Goal: Task Accomplishment & Management: Manage account settings

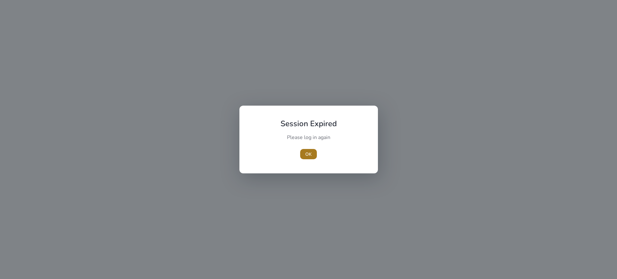
click at [308, 154] on span "OK" at bounding box center [308, 154] width 6 height 7
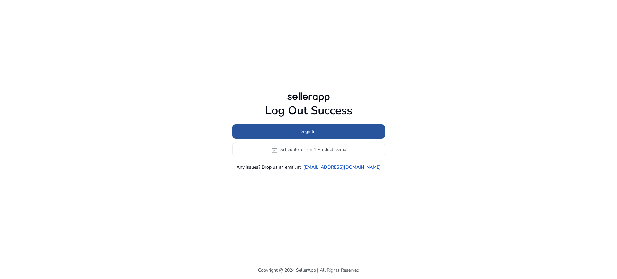
click at [305, 136] on span at bounding box center [308, 131] width 153 height 15
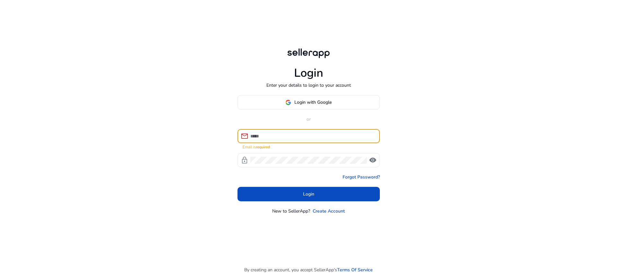
click at [306, 137] on input at bounding box center [312, 136] width 124 height 7
paste input "**********"
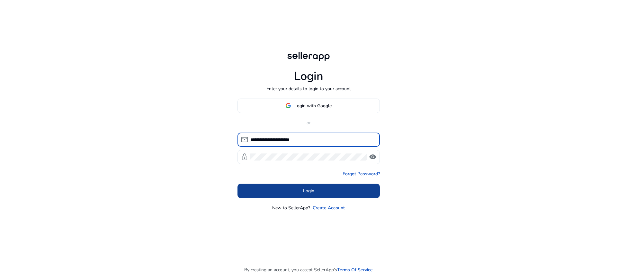
type input "**********"
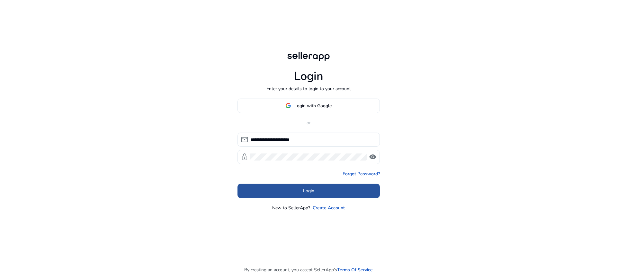
click at [329, 192] on span at bounding box center [309, 190] width 142 height 15
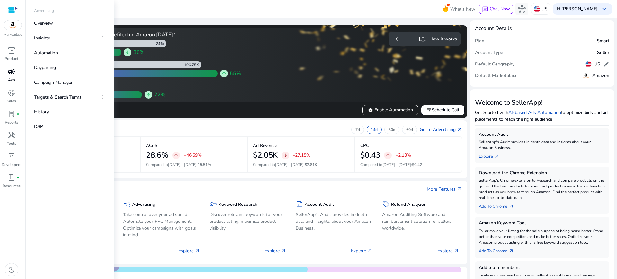
click at [9, 76] on div "campaign" at bounding box center [12, 72] width 18 height 10
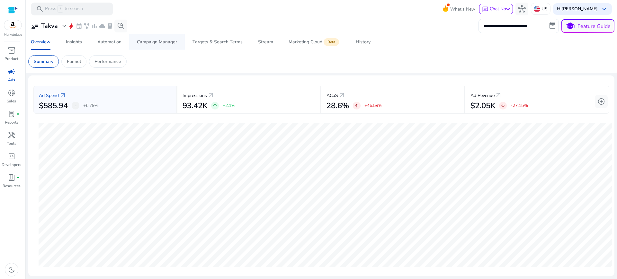
click at [144, 44] on div "Campaign Manager" at bounding box center [157, 42] width 40 height 4
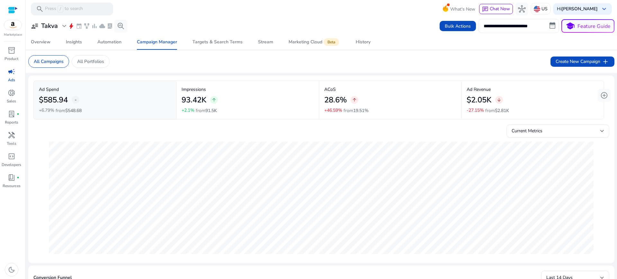
click at [509, 29] on input "**********" at bounding box center [519, 26] width 80 height 14
select select "*"
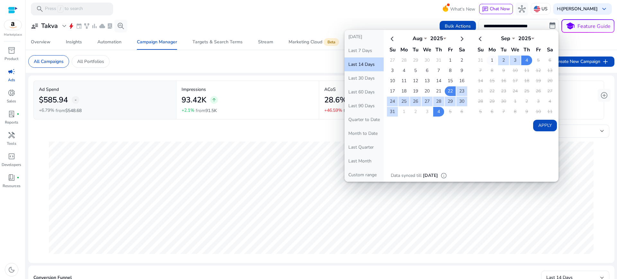
click at [487, 61] on td "1" at bounding box center [492, 61] width 11 height 10
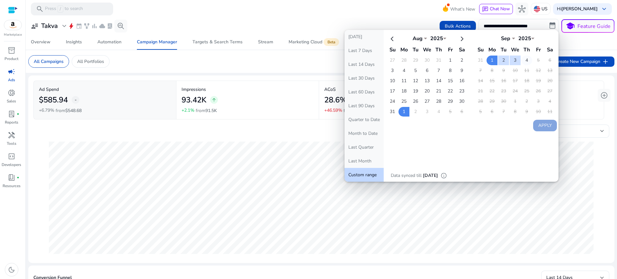
click at [525, 59] on td "4" at bounding box center [526, 61] width 11 height 10
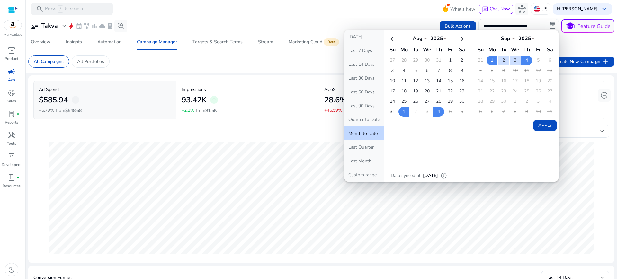
click at [543, 126] on button "Apply" at bounding box center [545, 126] width 24 height 12
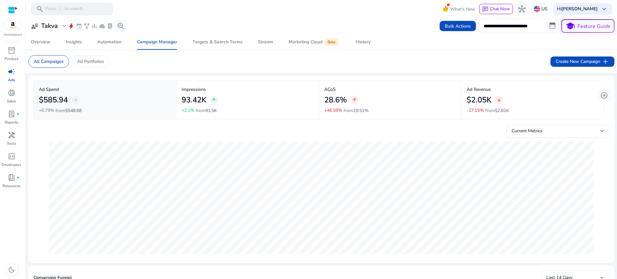
type input "**********"
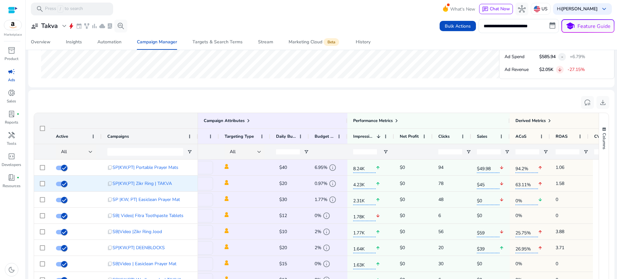
scroll to position [0, 73]
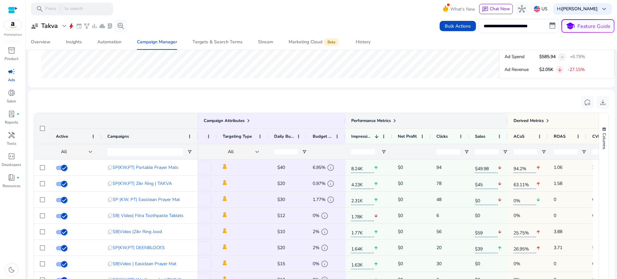
click at [395, 120] on span at bounding box center [394, 120] width 5 height 5
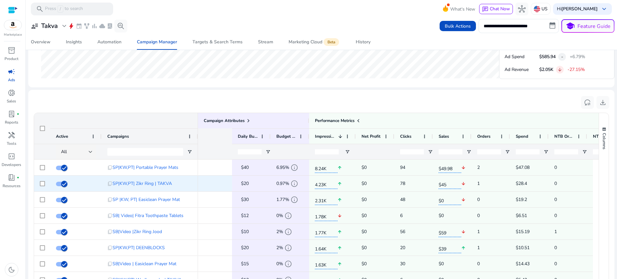
scroll to position [0, 213]
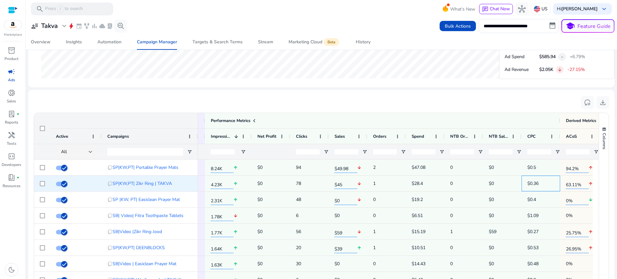
click at [528, 179] on span "$0.36" at bounding box center [540, 183] width 27 height 13
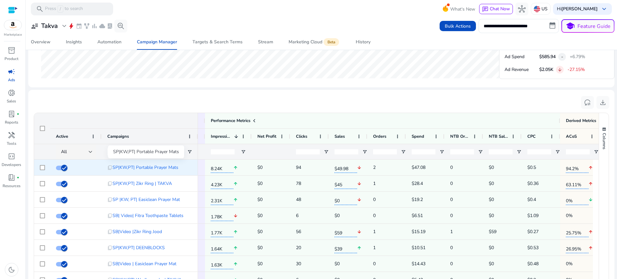
click at [142, 166] on span "SP|KW,PT| Portable Prayer Mats" at bounding box center [145, 167] width 66 height 13
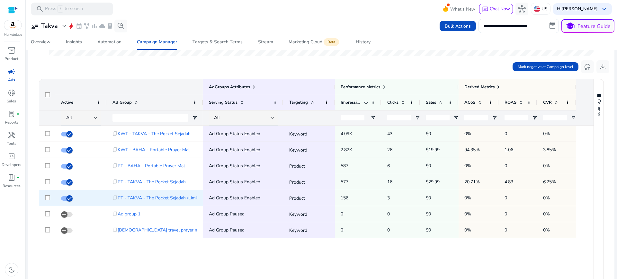
scroll to position [199, 0]
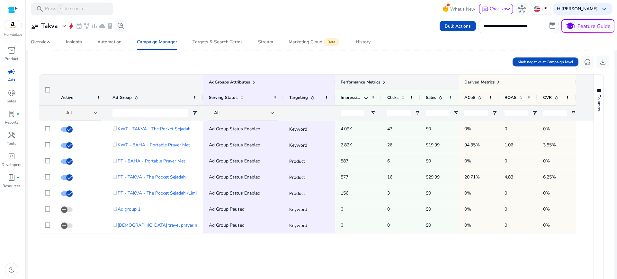
click at [386, 81] on span at bounding box center [383, 82] width 5 height 5
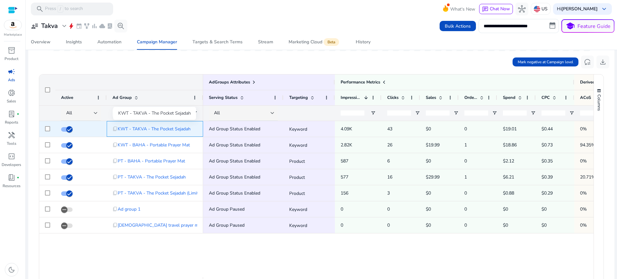
click at [170, 129] on span "KWT - TAKVA - The Pocket Sejadah" at bounding box center [154, 128] width 73 height 13
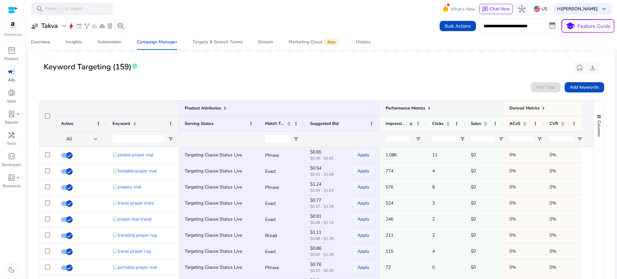
click at [429, 109] on span at bounding box center [428, 108] width 5 height 5
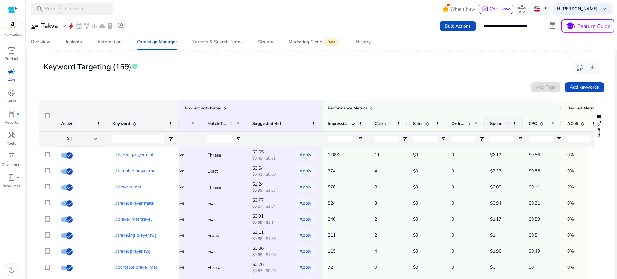
click at [507, 120] on div "Spend" at bounding box center [500, 124] width 20 height 12
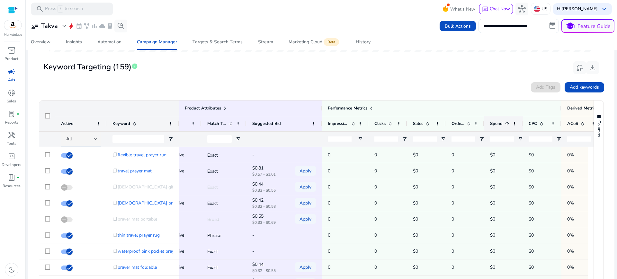
click at [507, 120] on div "Spend 1" at bounding box center [500, 124] width 20 height 12
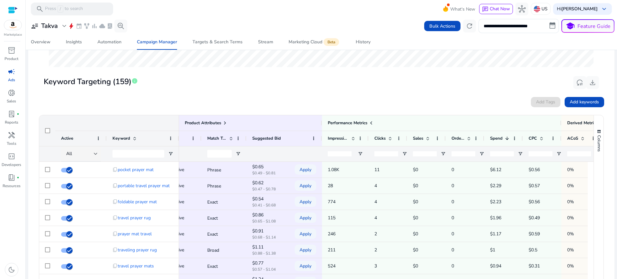
scroll to position [188, 0]
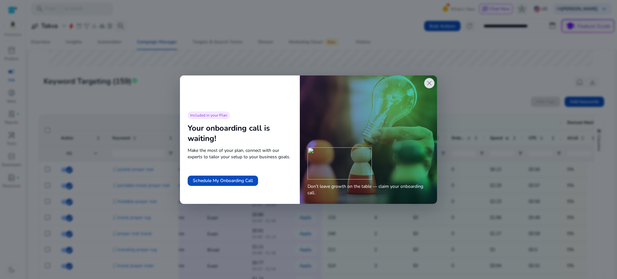
click at [431, 82] on span "close" at bounding box center [430, 83] width 8 height 8
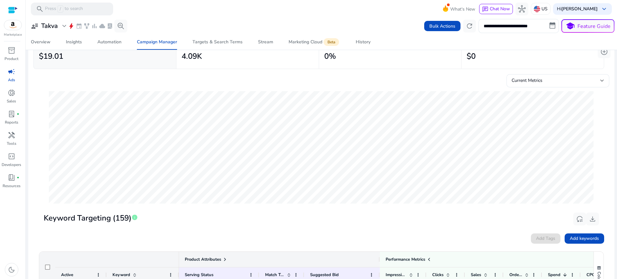
scroll to position [0, 0]
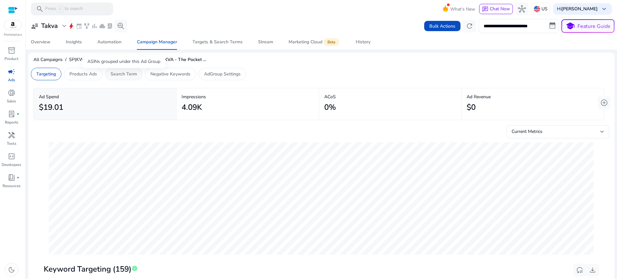
click at [117, 76] on p "Search Term" at bounding box center [124, 74] width 26 height 7
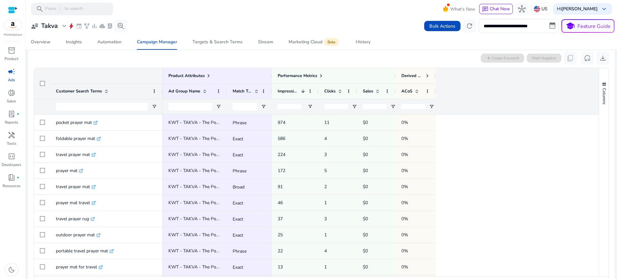
scroll to position [209, 0]
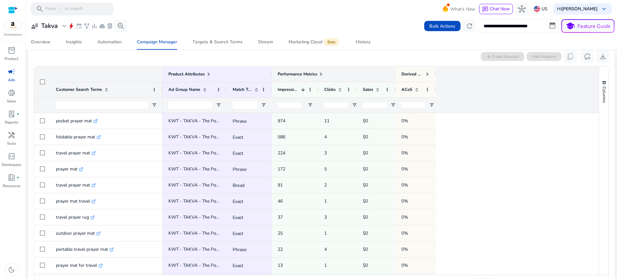
click at [320, 75] on span at bounding box center [320, 74] width 5 height 5
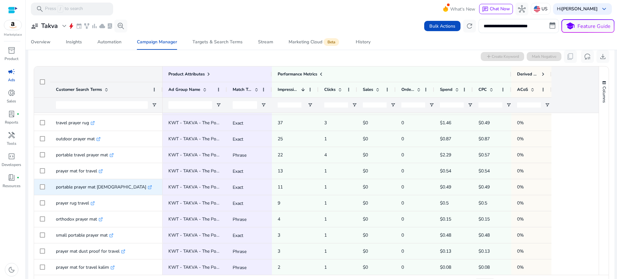
scroll to position [112, 0]
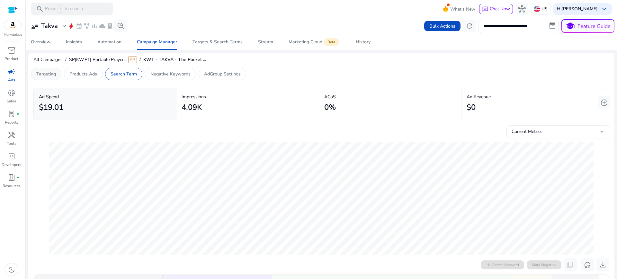
click at [51, 76] on p "Targeting" at bounding box center [46, 74] width 20 height 7
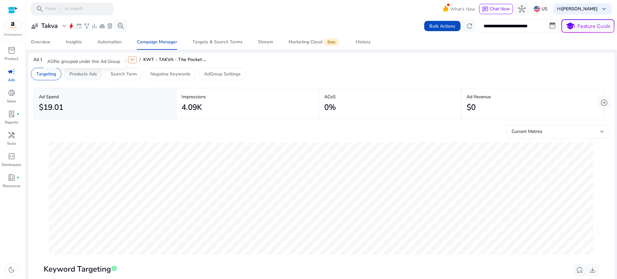
click at [88, 77] on p "Products Ads" at bounding box center [83, 74] width 28 height 7
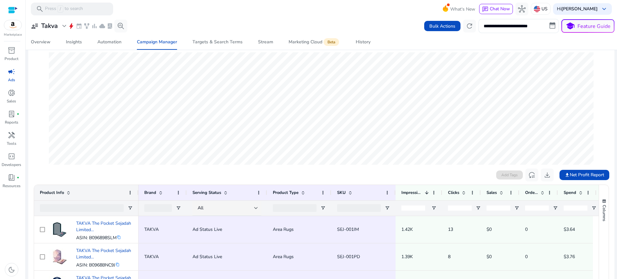
scroll to position [0, 0]
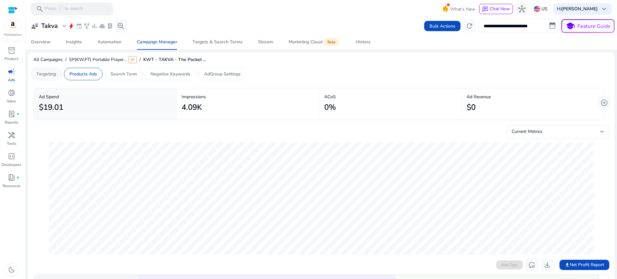
click at [51, 69] on div "Targeting" at bounding box center [46, 74] width 31 height 13
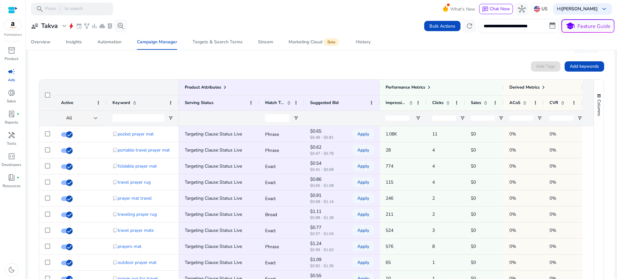
scroll to position [195, 0]
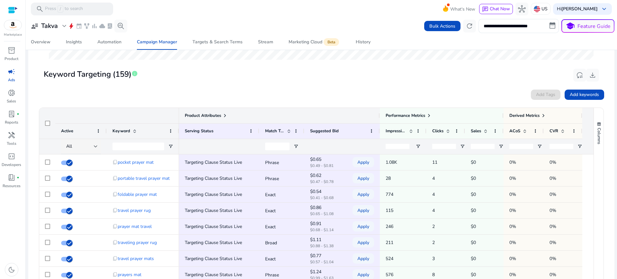
click at [225, 115] on span at bounding box center [224, 115] width 5 height 5
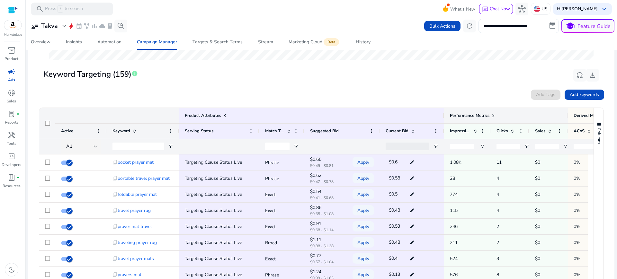
click at [496, 116] on span at bounding box center [493, 115] width 5 height 5
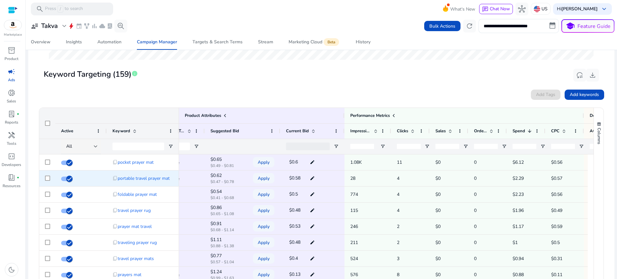
scroll to position [0, 101]
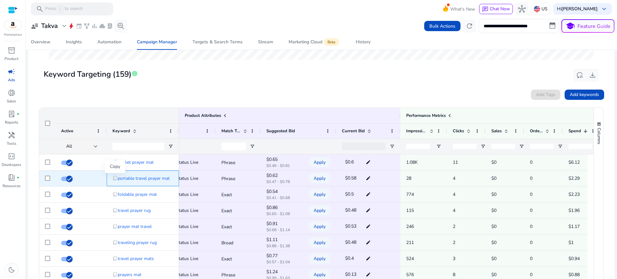
click at [116, 178] on span "content_copy" at bounding box center [114, 178] width 5 height 5
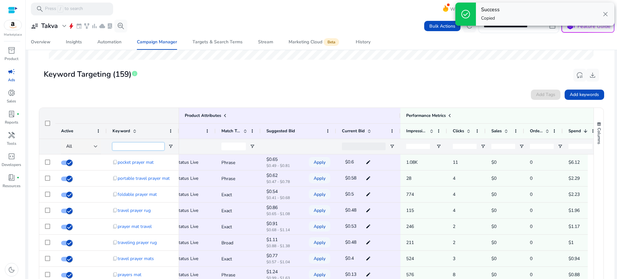
click at [149, 146] on input "Keyword Filter Input" at bounding box center [138, 147] width 52 height 8
paste input "**********"
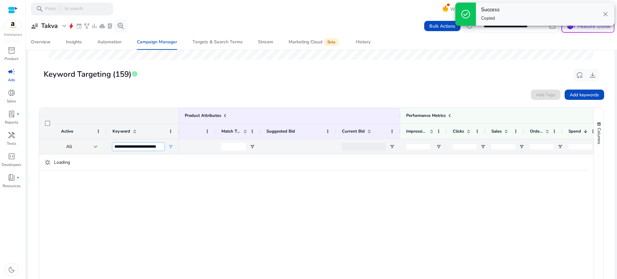
type input "**********"
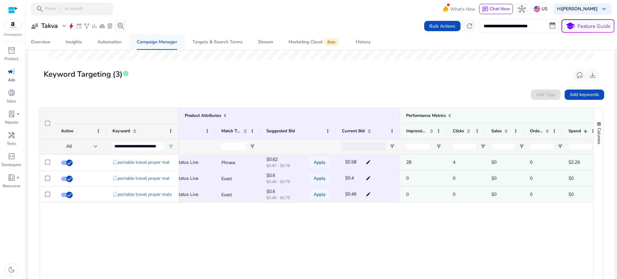
click at [143, 40] on div "Campaign Manager" at bounding box center [157, 42] width 40 height 4
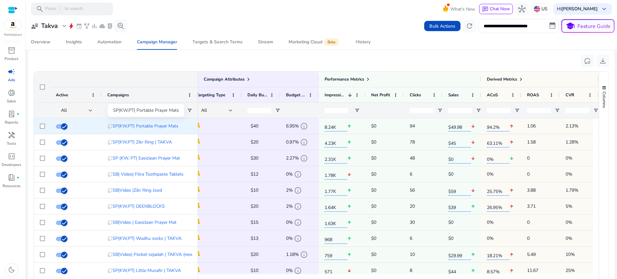
click at [154, 124] on span "SP|KW,PT| Portable Prayer Mats" at bounding box center [145, 126] width 66 height 13
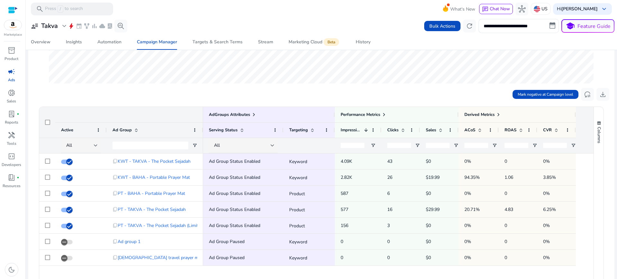
scroll to position [168, 0]
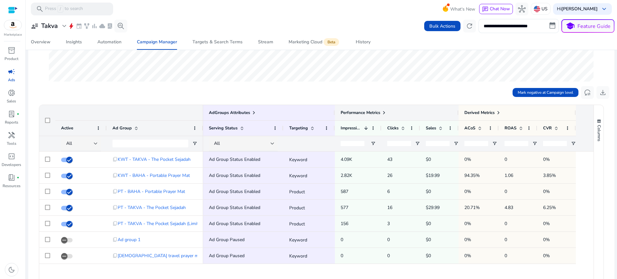
click at [385, 111] on span at bounding box center [383, 112] width 5 height 5
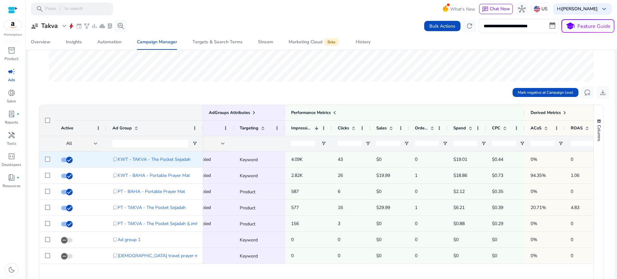
scroll to position [0, 0]
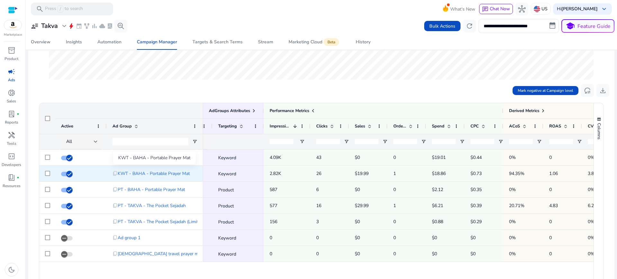
click at [151, 176] on span "KWT - BAHA - Portable Prayer Mat" at bounding box center [154, 173] width 72 height 13
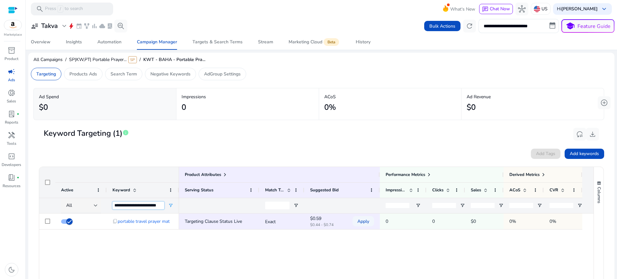
click at [150, 207] on input "**********" at bounding box center [138, 206] width 52 height 8
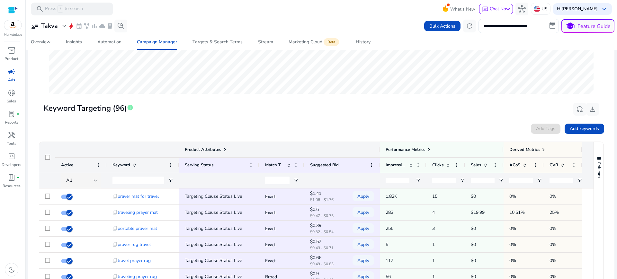
click at [224, 149] on span at bounding box center [224, 149] width 5 height 5
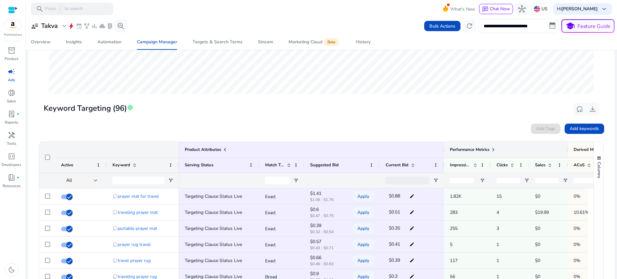
click at [494, 150] on span at bounding box center [493, 149] width 5 height 5
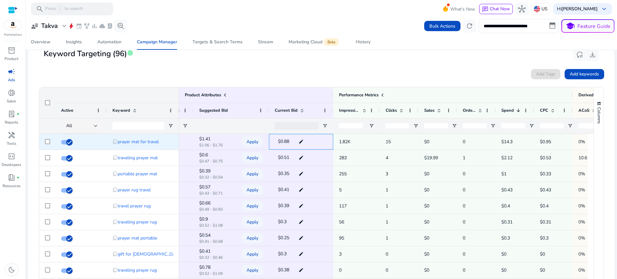
click at [301, 138] on mat-icon "edit" at bounding box center [301, 142] width 8 height 10
click at [291, 145] on input "****" at bounding box center [291, 141] width 12 height 11
click at [114, 141] on span "content_copy" at bounding box center [114, 141] width 5 height 5
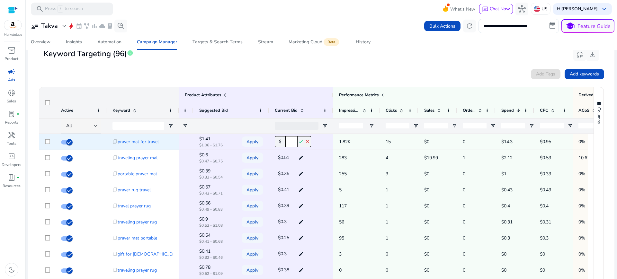
click at [308, 140] on mat-icon "close" at bounding box center [307, 141] width 7 height 11
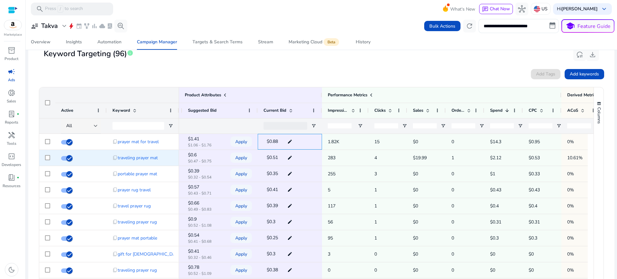
scroll to position [0, 131]
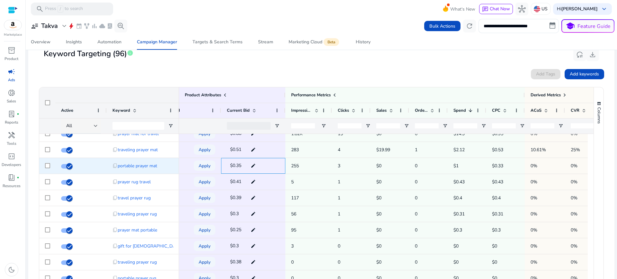
click at [252, 168] on mat-icon "edit" at bounding box center [253, 166] width 8 height 10
click at [248, 168] on input "****" at bounding box center [244, 165] width 12 height 11
type input "***"
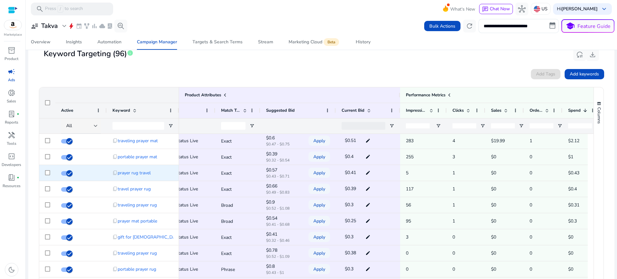
scroll to position [17, 0]
click at [298, 171] on p "$0.57" at bounding box center [282, 170] width 32 height 4
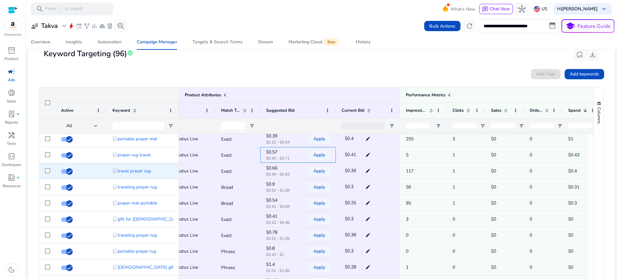
scroll to position [37, 0]
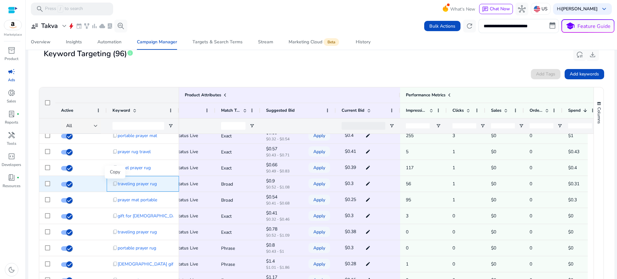
click at [117, 183] on span "content_copy" at bounding box center [114, 183] width 5 height 5
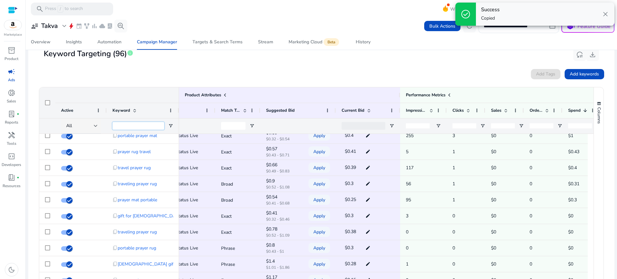
click at [142, 126] on input "Keyword Filter Input" at bounding box center [138, 126] width 52 height 8
paste input "**********"
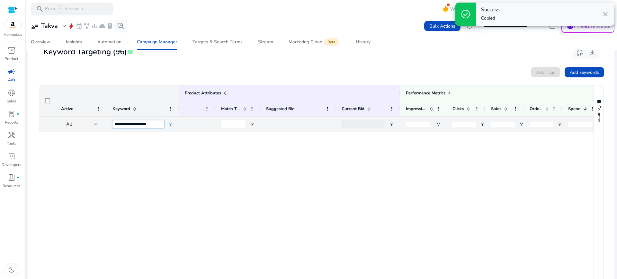
scroll to position [0, 0]
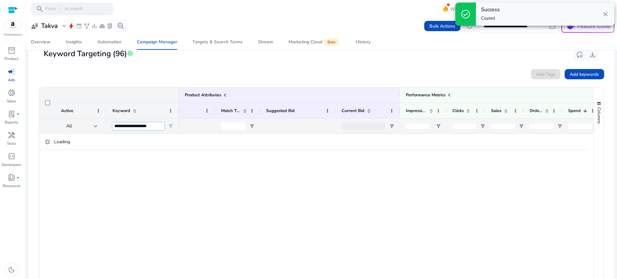
type input "**********"
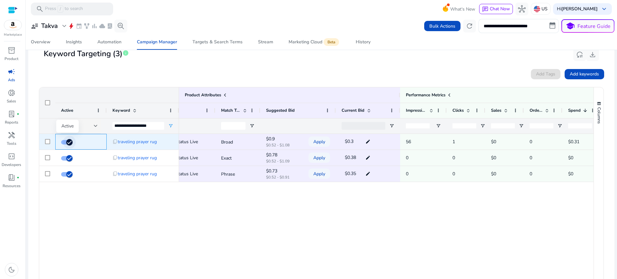
click at [68, 143] on icon "button" at bounding box center [70, 142] width 6 height 6
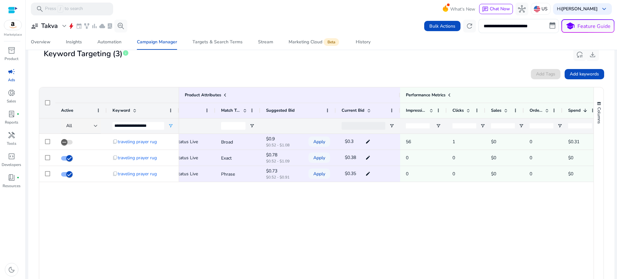
click at [187, 208] on div "Targeting Clause Status Live Broad $0.9 $0.52 - $1.08 Apply $0.3 edit 56 1 $0 0…" at bounding box center [386, 212] width 415 height 156
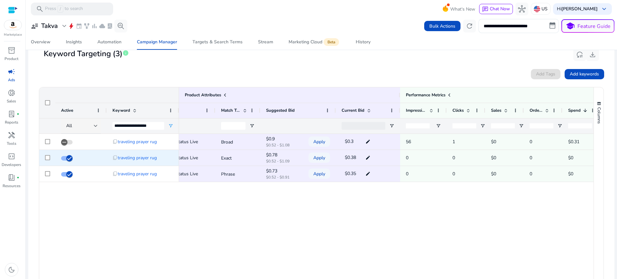
click at [365, 155] on mat-icon "edit" at bounding box center [368, 158] width 8 height 10
click at [363, 158] on input "****" at bounding box center [358, 157] width 12 height 11
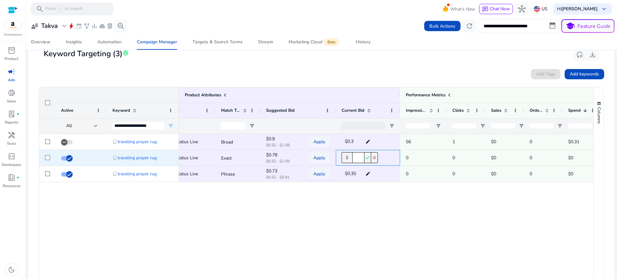
click at [361, 159] on input "****" at bounding box center [358, 157] width 12 height 11
click at [369, 155] on mat-icon "check" at bounding box center [367, 157] width 7 height 11
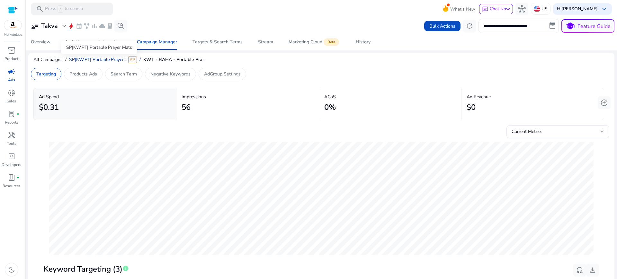
click at [80, 59] on span "SP|KW,PT| Portable Prayer..." at bounding box center [98, 60] width 58 height 6
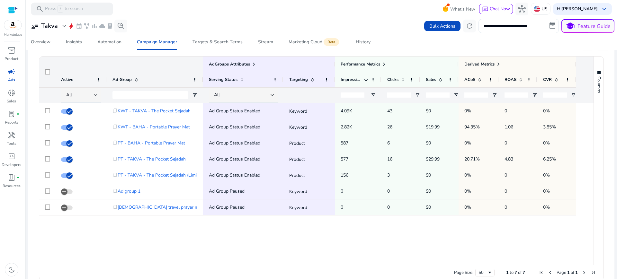
scroll to position [227, 0]
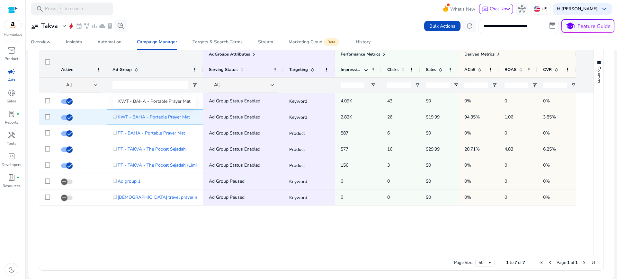
click at [177, 118] on span "KWT - BAHA - Portable Prayer Mat" at bounding box center [154, 117] width 72 height 13
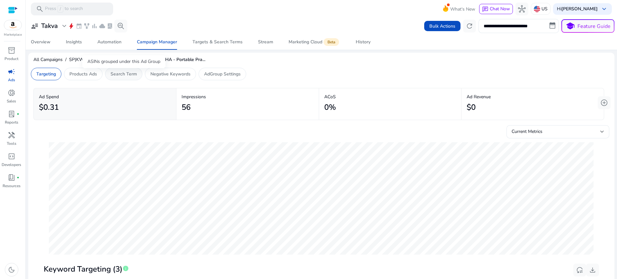
click at [117, 75] on p "Search Term" at bounding box center [124, 74] width 26 height 7
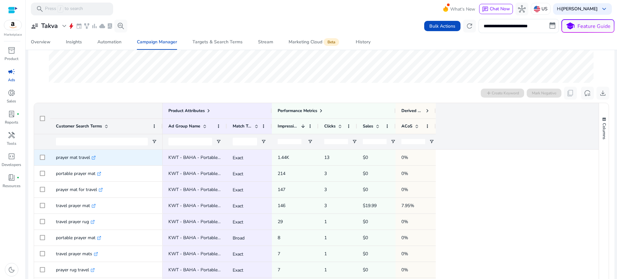
scroll to position [175, 0]
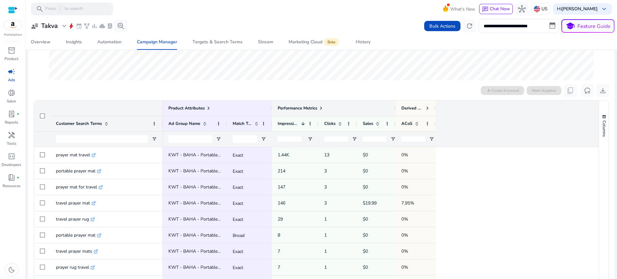
click at [324, 110] on span at bounding box center [320, 108] width 5 height 5
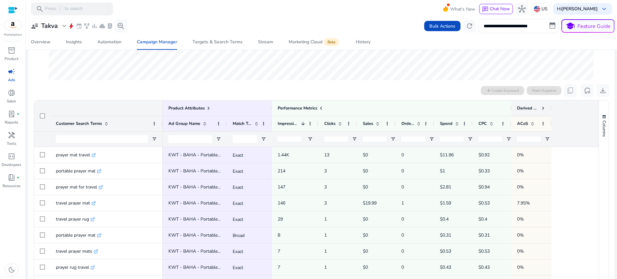
click at [540, 110] on div "Derived Metrics" at bounding box center [531, 108] width 29 height 9
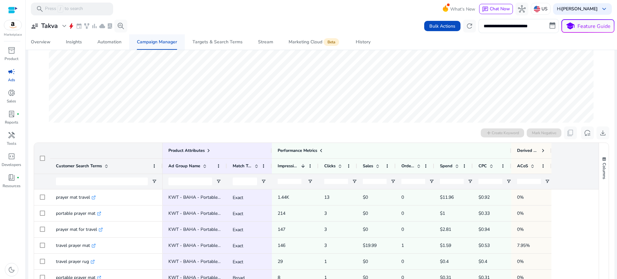
scroll to position [0, 0]
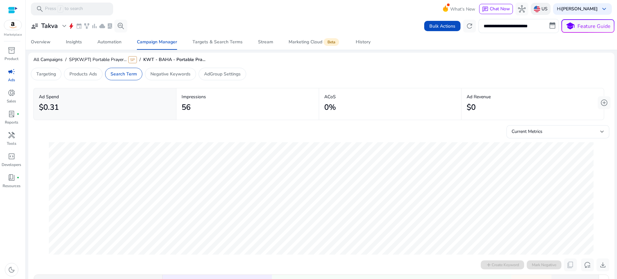
click at [536, 11] on img at bounding box center [537, 9] width 6 height 6
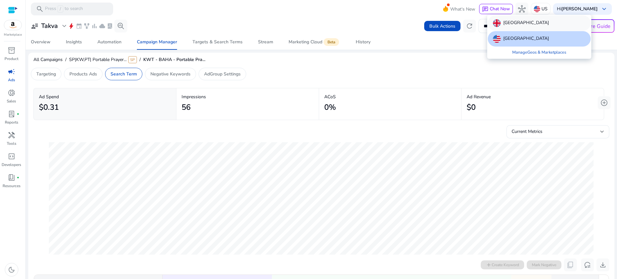
click at [517, 26] on p "United Kingdom" at bounding box center [526, 23] width 46 height 8
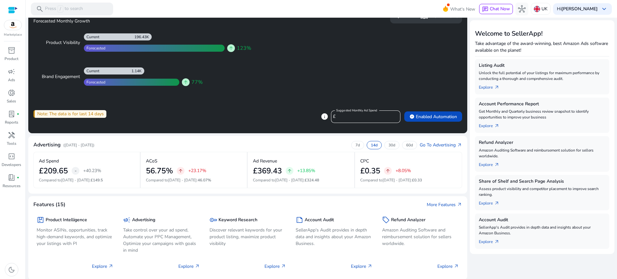
scroll to position [68, 0]
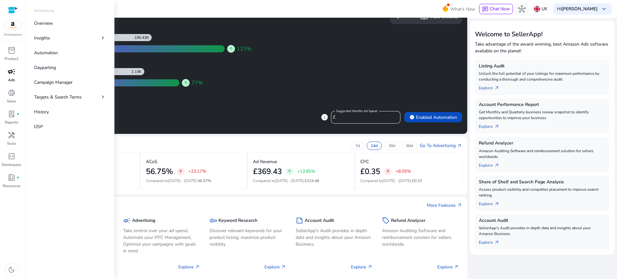
click at [14, 72] on span "campaign" at bounding box center [12, 72] width 8 height 8
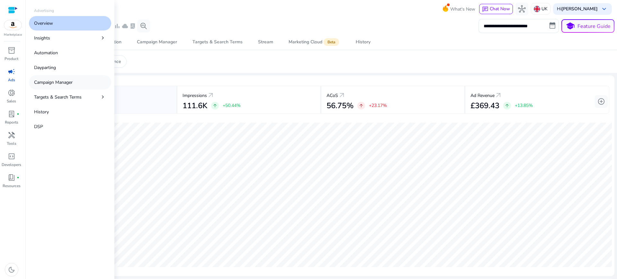
click at [52, 81] on p "Campaign Manager" at bounding box center [53, 82] width 39 height 7
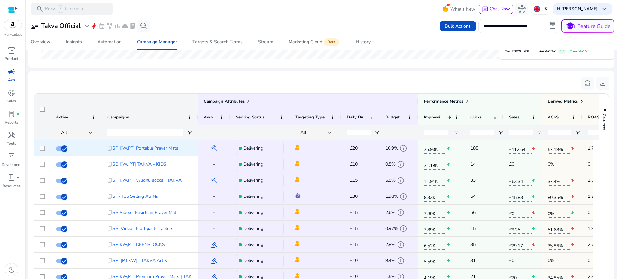
scroll to position [423, 0]
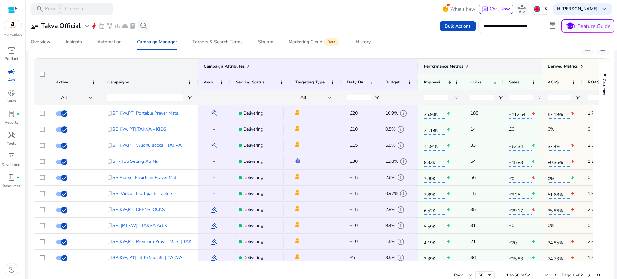
click at [464, 65] on div "Performance Metrics" at bounding box center [447, 66] width 46 height 9
click at [467, 67] on span at bounding box center [467, 66] width 5 height 5
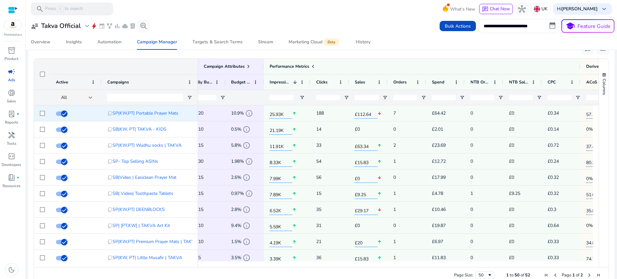
scroll to position [0, 178]
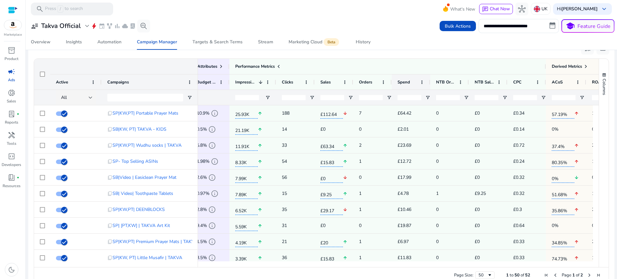
click at [414, 81] on div "Spend" at bounding box center [408, 82] width 20 height 12
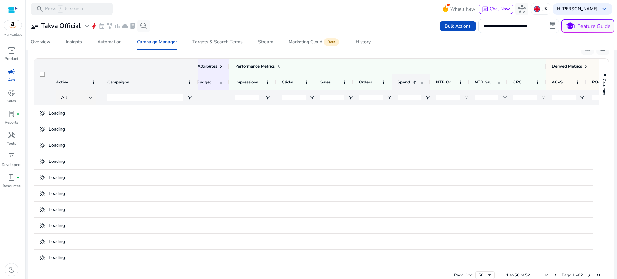
click at [414, 81] on span at bounding box center [414, 82] width 5 height 5
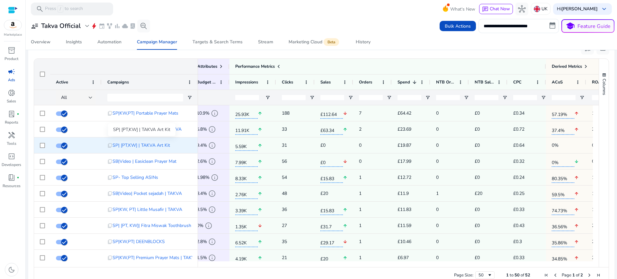
click at [123, 147] on span "SP| [PT,KW] | TAKVA Art Kit" at bounding box center [141, 145] width 58 height 13
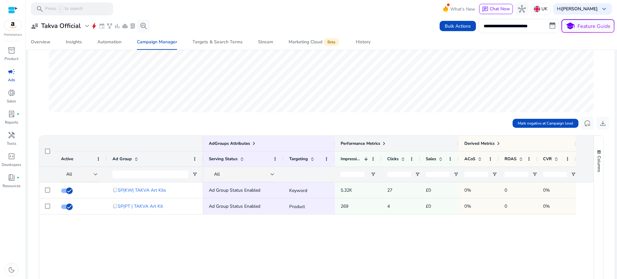
click at [382, 142] on span at bounding box center [383, 143] width 5 height 5
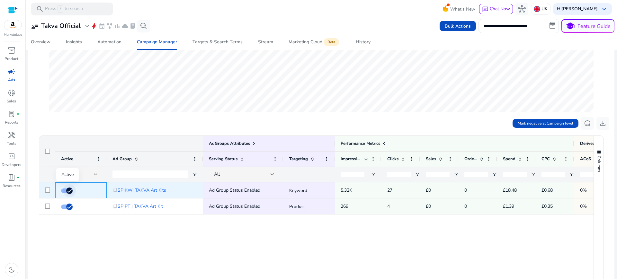
click at [64, 189] on span "button" at bounding box center [69, 190] width 13 height 13
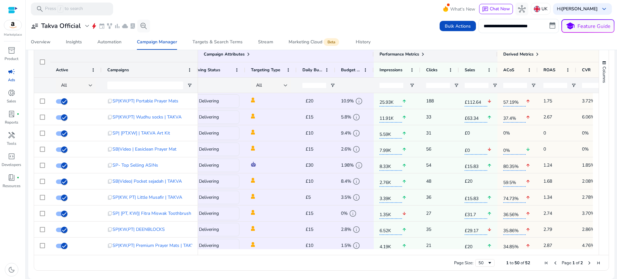
click at [423, 55] on span at bounding box center [422, 54] width 5 height 5
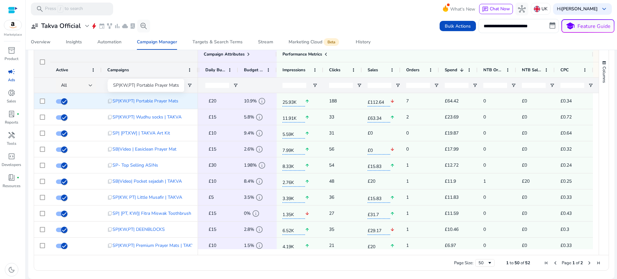
click at [160, 97] on span "SP|KW,PT| Portable Prayer Mats" at bounding box center [145, 100] width 66 height 13
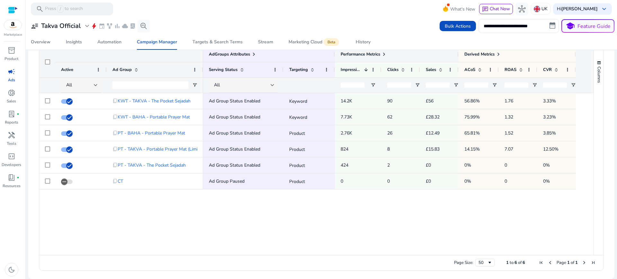
click at [385, 55] on span at bounding box center [383, 54] width 5 height 5
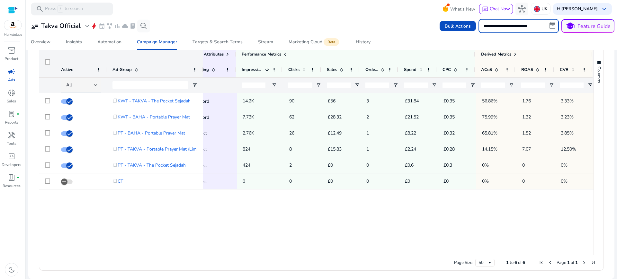
click at [532, 29] on input "**********" at bounding box center [519, 26] width 80 height 14
select select "*"
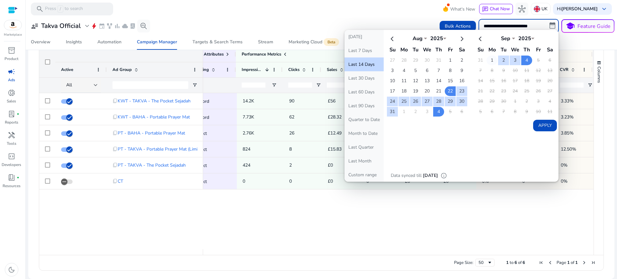
click at [490, 60] on td "1" at bounding box center [492, 61] width 11 height 10
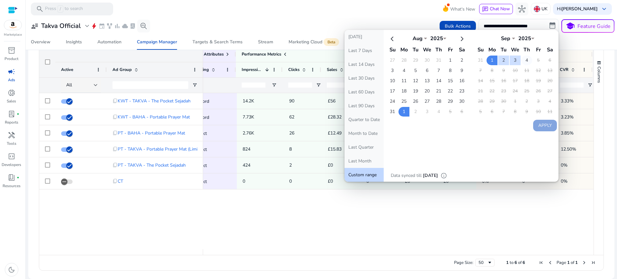
click at [528, 58] on td "4" at bounding box center [526, 61] width 11 height 10
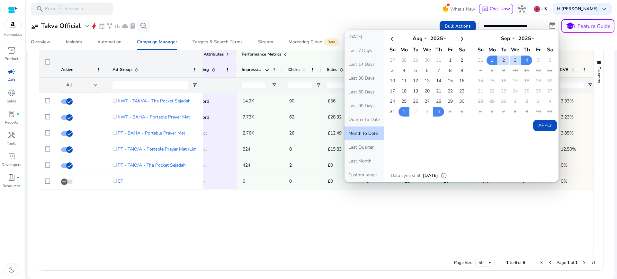
click at [542, 127] on button "Apply" at bounding box center [545, 126] width 24 height 12
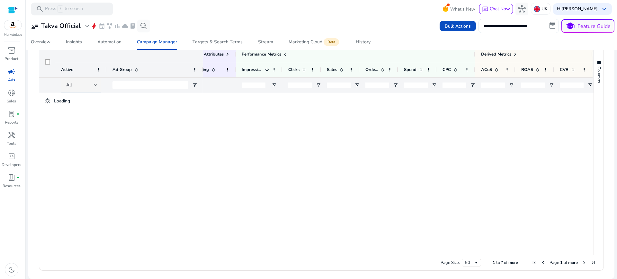
type input "**********"
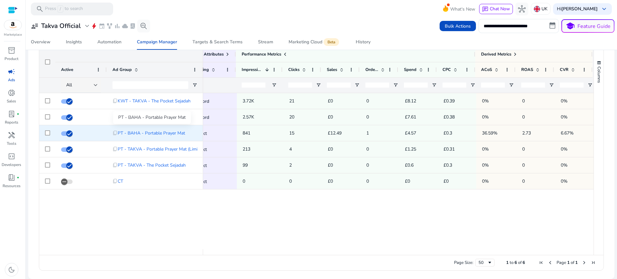
click at [170, 132] on span "PT - BAHA - Portable Prayer Mat" at bounding box center [151, 133] width 67 height 13
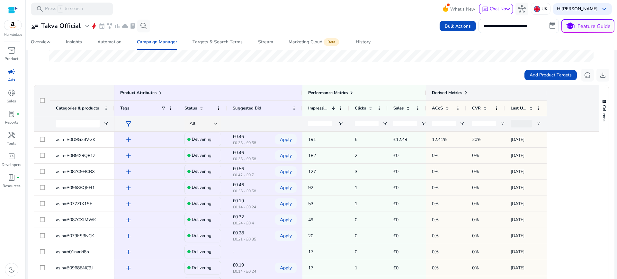
click at [467, 94] on span at bounding box center [465, 92] width 5 height 5
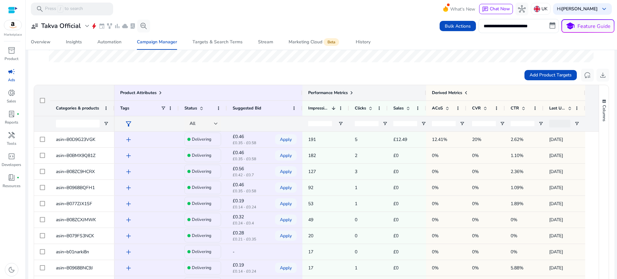
click at [350, 93] on span at bounding box center [351, 92] width 5 height 5
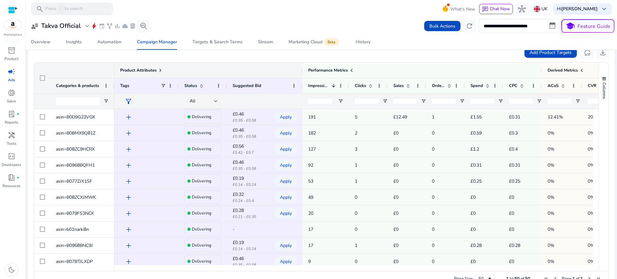
click at [162, 69] on span at bounding box center [160, 70] width 5 height 5
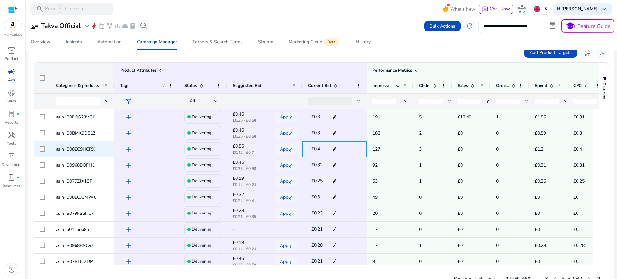
click at [334, 152] on mat-icon "edit" at bounding box center [334, 149] width 8 height 10
click at [328, 151] on input "***" at bounding box center [325, 149] width 12 height 11
type input "****"
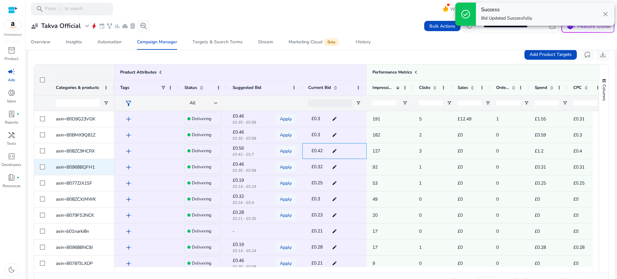
scroll to position [215, 0]
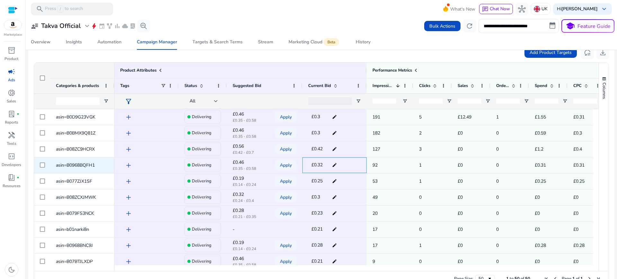
click at [335, 165] on mat-icon "edit" at bounding box center [334, 165] width 8 height 10
click at [329, 166] on input "****" at bounding box center [325, 165] width 12 height 11
type input "*"
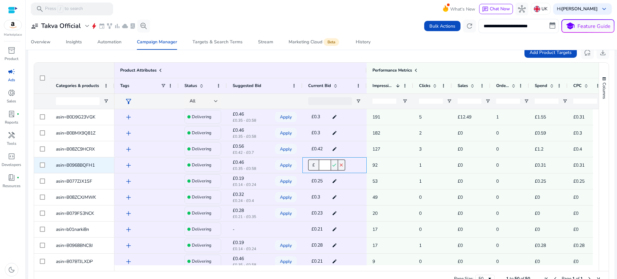
type input "****"
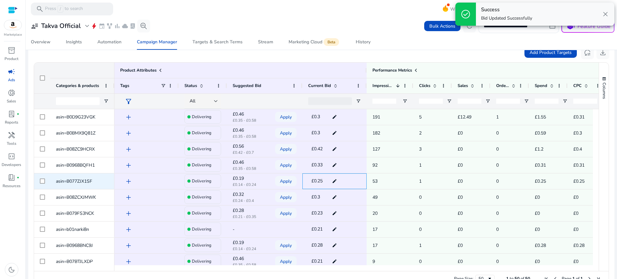
click at [335, 179] on mat-icon "edit" at bounding box center [334, 181] width 8 height 10
click at [334, 179] on mat-icon "edit" at bounding box center [334, 181] width 8 height 10
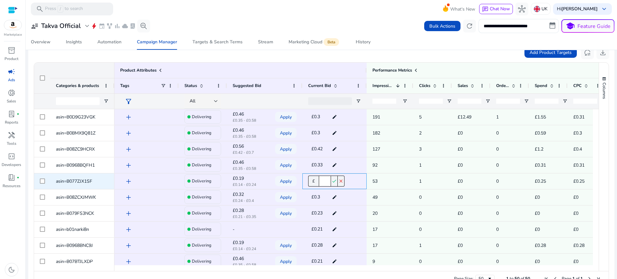
click at [325, 181] on input "****" at bounding box center [325, 181] width 12 height 11
type input "****"
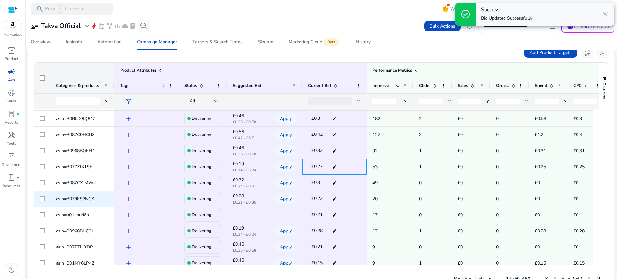
scroll to position [35, 0]
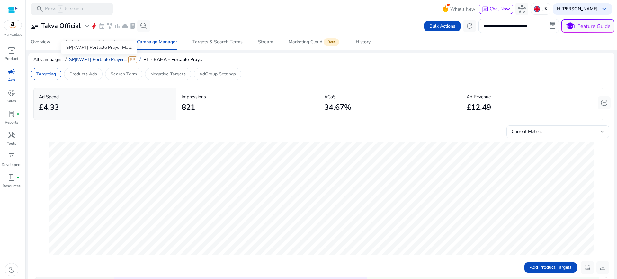
click at [76, 60] on span "SP|KW,PT| Portable Prayer..." at bounding box center [98, 60] width 58 height 6
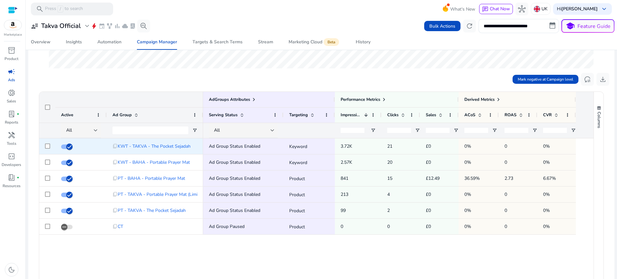
scroll to position [182, 0]
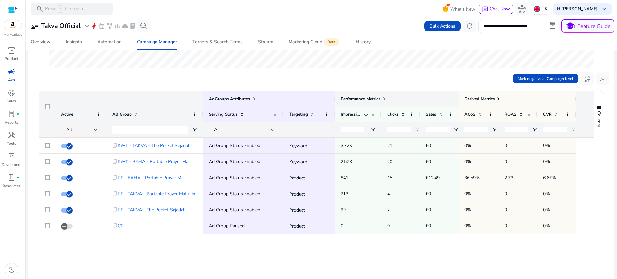
click at [384, 98] on span at bounding box center [383, 98] width 5 height 5
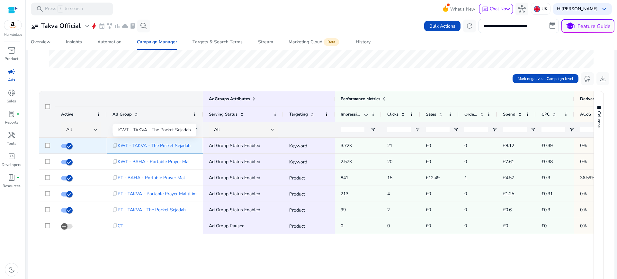
click at [184, 143] on span "KWT - TAKVA - The Pocket Sejadah" at bounding box center [154, 145] width 73 height 13
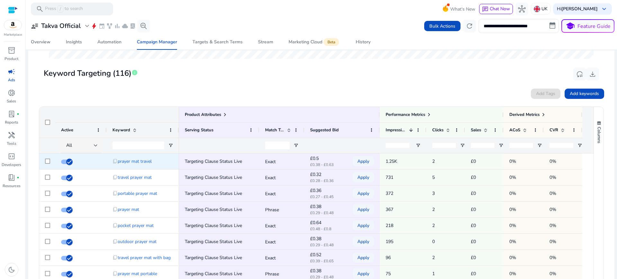
scroll to position [217, 0]
